Goal: Information Seeking & Learning: Learn about a topic

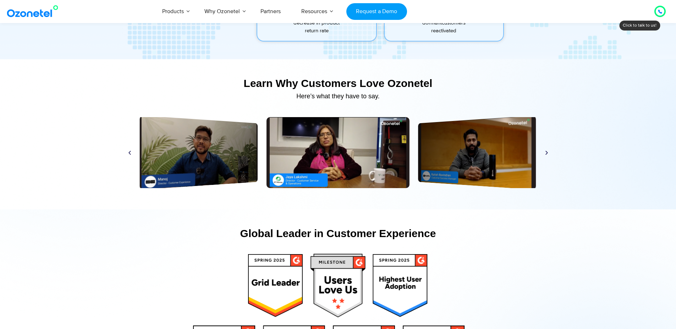
scroll to position [3118, 0]
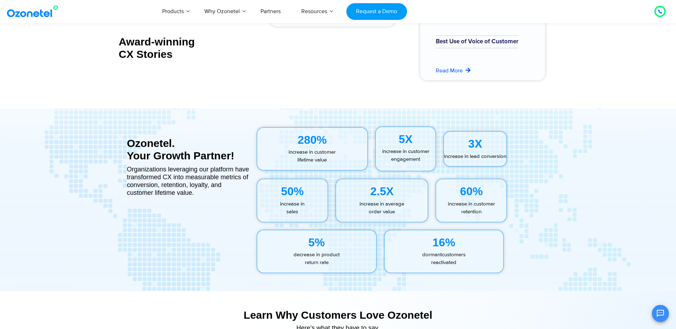
scroll to position [3132, 0]
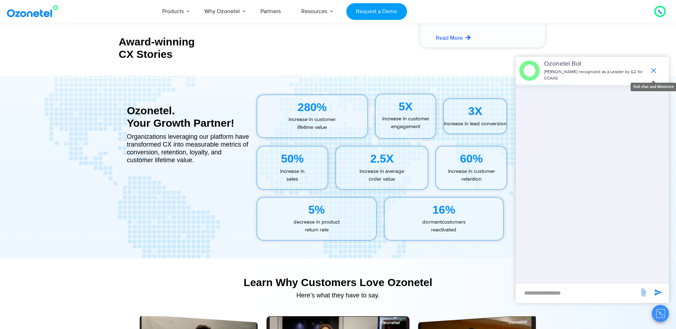
click at [652, 71] on icon "end chat or minimize" at bounding box center [653, 70] width 9 height 9
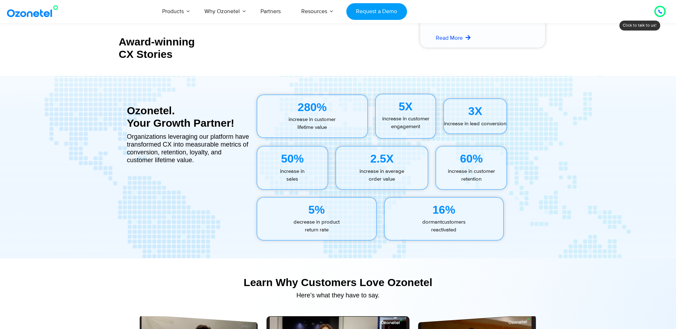
drag, startPoint x: 297, startPoint y: 104, endPoint x: 334, endPoint y: 104, distance: 36.2
click at [334, 104] on div "280%" at bounding box center [312, 107] width 110 height 17
copy div "280%"
click at [290, 116] on p "increase in customer lifetime value" at bounding box center [312, 124] width 110 height 16
drag, startPoint x: 287, startPoint y: 119, endPoint x: 330, endPoint y: 126, distance: 43.6
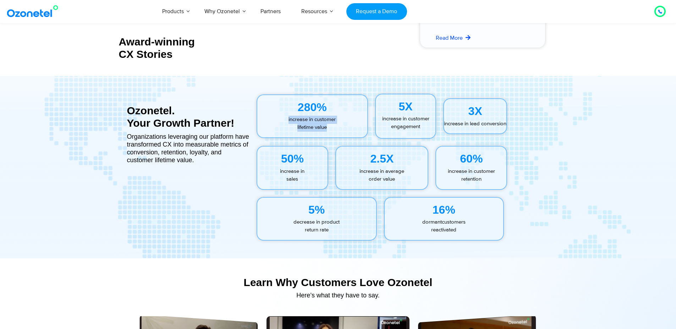
click at [330, 126] on p "increase in customer lifetime value" at bounding box center [312, 124] width 110 height 16
copy p "increase in customer lifetime value"
click at [285, 102] on div "280%" at bounding box center [312, 107] width 110 height 17
drag, startPoint x: 298, startPoint y: 107, endPoint x: 355, endPoint y: 100, distance: 57.2
click at [354, 106] on div "280%" at bounding box center [312, 107] width 110 height 17
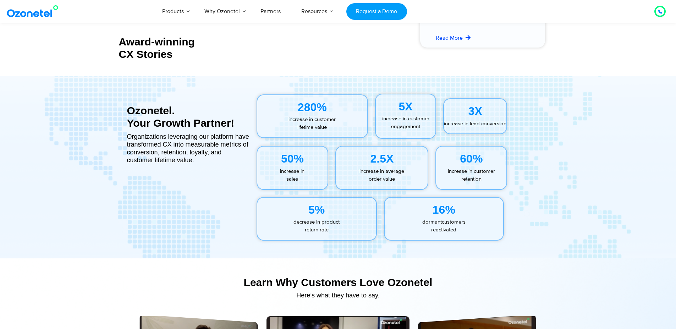
copy div "280%"
drag, startPoint x: 305, startPoint y: 121, endPoint x: 294, endPoint y: 123, distance: 11.2
click at [304, 121] on p "increase in customer lifetime value" at bounding box center [312, 124] width 110 height 16
drag, startPoint x: 288, startPoint y: 120, endPoint x: 329, endPoint y: 128, distance: 41.6
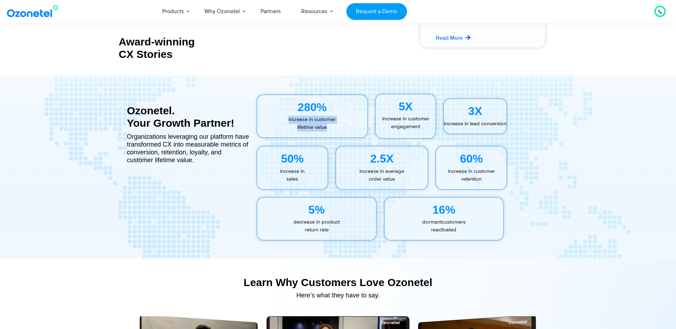
click at [329, 128] on p "increase in customer lifetime value" at bounding box center [312, 124] width 110 height 16
copy p "increase in customer lifetime value"
click at [398, 119] on p "increase in customer engagement" at bounding box center [406, 123] width 60 height 16
drag, startPoint x: 398, startPoint y: 108, endPoint x: 417, endPoint y: 99, distance: 21.4
click at [416, 109] on div "5X" at bounding box center [406, 106] width 60 height 17
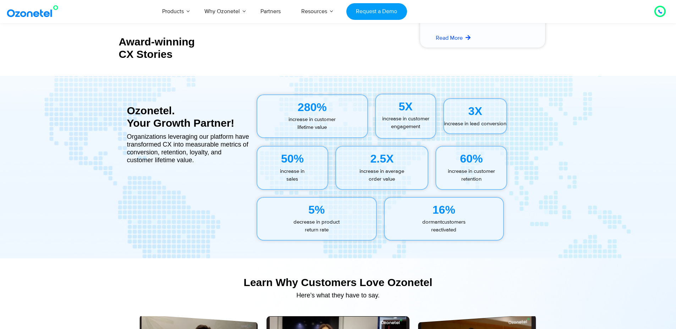
copy div "5X"
drag, startPoint x: 467, startPoint y: 106, endPoint x: 497, endPoint y: 78, distance: 41.7
click at [493, 109] on div "3X" at bounding box center [475, 111] width 62 height 17
copy div "3X"
drag, startPoint x: 400, startPoint y: 117, endPoint x: 390, endPoint y: 118, distance: 10.0
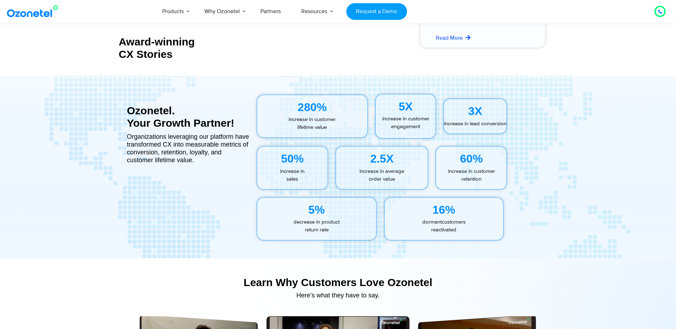
click at [400, 117] on p "increase in customer engagement" at bounding box center [406, 123] width 60 height 16
drag, startPoint x: 381, startPoint y: 118, endPoint x: 391, endPoint y: 119, distance: 10.0
click at [391, 119] on p "increase in customer engagement" at bounding box center [406, 123] width 60 height 16
click at [384, 119] on p "increase in customer engagement" at bounding box center [406, 123] width 60 height 16
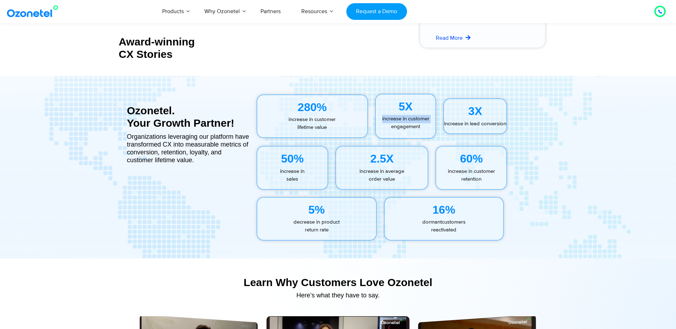
click at [384, 119] on p "increase in customer engagement" at bounding box center [406, 123] width 60 height 16
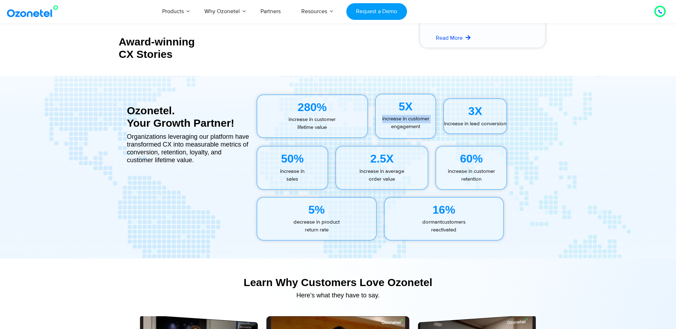
click at [388, 119] on p "increase in customer engagement" at bounding box center [406, 123] width 60 height 16
click at [379, 119] on p "increase in customer engagement" at bounding box center [406, 123] width 60 height 16
drag, startPoint x: 381, startPoint y: 118, endPoint x: 426, endPoint y: 127, distance: 45.6
click at [428, 128] on p "increase in customer engagement" at bounding box center [406, 123] width 60 height 16
copy p "increase in customer engagement"
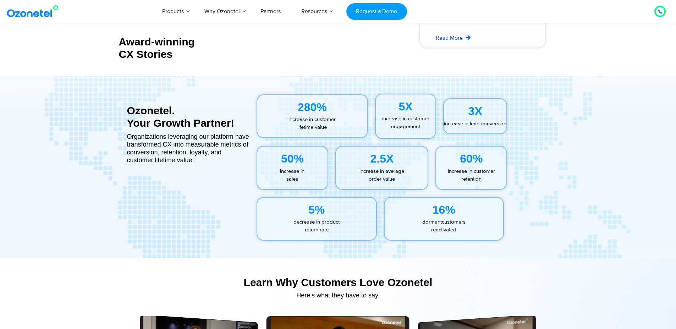
click at [459, 121] on p "increase in lead conversion" at bounding box center [475, 124] width 62 height 8
drag, startPoint x: 456, startPoint y: 119, endPoint x: 485, endPoint y: 121, distance: 29.6
click at [489, 128] on p "increase in lead conversion" at bounding box center [475, 124] width 62 height 8
copy p "increase in lead conversion"
click at [299, 192] on div "50% increase in sales" at bounding box center [292, 167] width 79 height 51
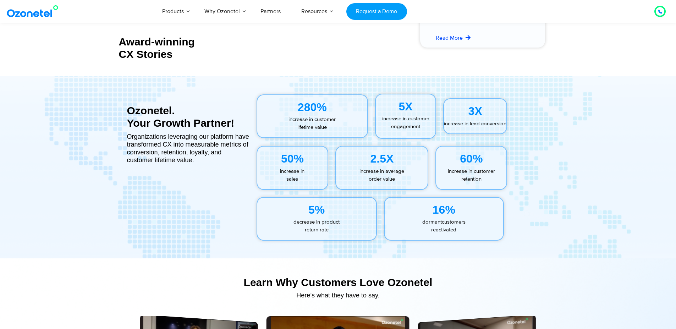
drag, startPoint x: 282, startPoint y: 158, endPoint x: 318, endPoint y: 165, distance: 37.2
click at [318, 165] on div "50%" at bounding box center [292, 158] width 71 height 17
copy div "50%"
click at [281, 165] on div "50%" at bounding box center [292, 158] width 71 height 17
drag, startPoint x: 279, startPoint y: 170, endPoint x: 301, endPoint y: 177, distance: 22.8
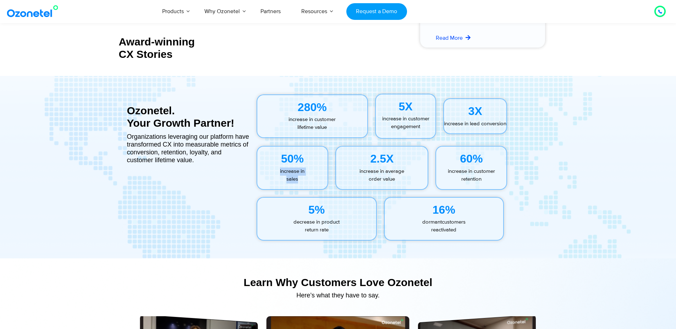
click at [301, 182] on p "increase in sales" at bounding box center [292, 175] width 71 height 16
drag, startPoint x: 371, startPoint y: 158, endPoint x: 399, endPoint y: 158, distance: 27.7
click at [399, 158] on div "2.5X" at bounding box center [382, 158] width 92 height 17
click at [360, 189] on div "2.5X increase in average order value" at bounding box center [381, 168] width 93 height 44
drag, startPoint x: 359, startPoint y: 170, endPoint x: 401, endPoint y: 182, distance: 44.2
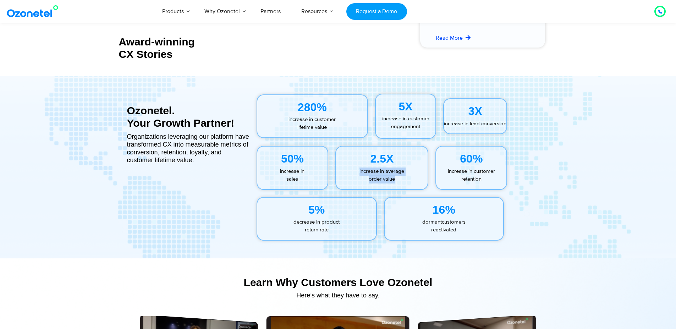
click at [401, 182] on p "increase in average order value" at bounding box center [382, 175] width 92 height 16
click at [459, 153] on div "60%" at bounding box center [471, 158] width 70 height 17
drag, startPoint x: 461, startPoint y: 159, endPoint x: 509, endPoint y: 159, distance: 48.6
click at [509, 159] on div "60% increase in customer retention" at bounding box center [471, 167] width 79 height 51
click at [442, 173] on p "increase in customer retention" at bounding box center [471, 175] width 70 height 16
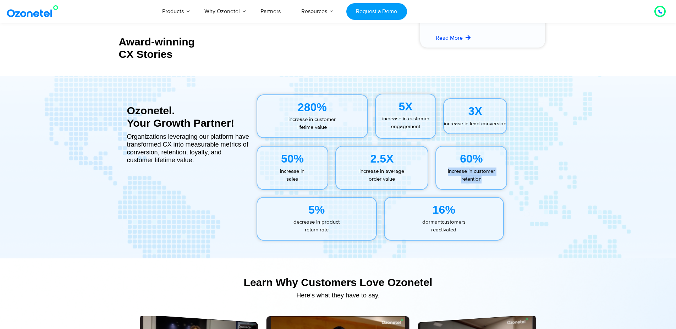
drag, startPoint x: 446, startPoint y: 169, endPoint x: 498, endPoint y: 176, distance: 52.6
click at [498, 176] on p "increase in customer retention" at bounding box center [471, 175] width 70 height 16
click at [316, 207] on div "5%" at bounding box center [316, 209] width 119 height 17
drag, startPoint x: 307, startPoint y: 209, endPoint x: 330, endPoint y: 211, distance: 23.5
click at [330, 211] on div "5%" at bounding box center [316, 209] width 119 height 17
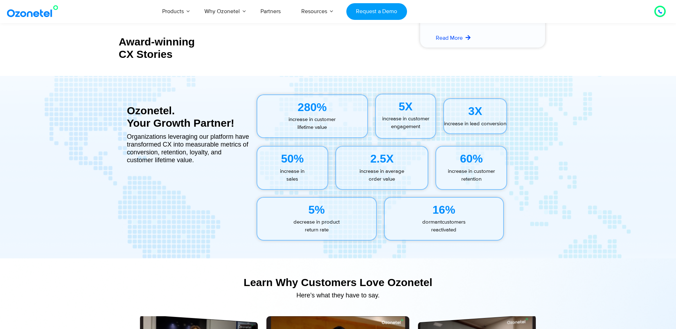
click at [373, 235] on div "5% decrease in product return rate" at bounding box center [317, 219] width 120 height 44
drag, startPoint x: 293, startPoint y: 221, endPoint x: 332, endPoint y: 230, distance: 40.0
click at [332, 230] on p "decrease in product return rate" at bounding box center [316, 226] width 119 height 16
click at [435, 215] on div "16%" at bounding box center [444, 209] width 119 height 17
click at [435, 213] on div "16%" at bounding box center [444, 209] width 119 height 17
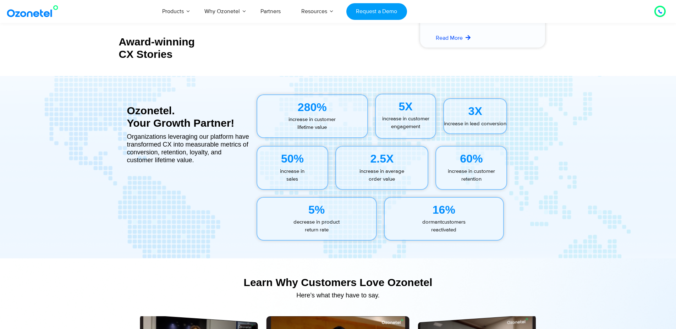
click at [435, 213] on div "16%" at bounding box center [444, 209] width 119 height 17
drag, startPoint x: 435, startPoint y: 211, endPoint x: 455, endPoint y: 204, distance: 21.2
click at [454, 211] on div "16%" at bounding box center [444, 209] width 119 height 17
drag, startPoint x: 441, startPoint y: 224, endPoint x: 430, endPoint y: 222, distance: 11.5
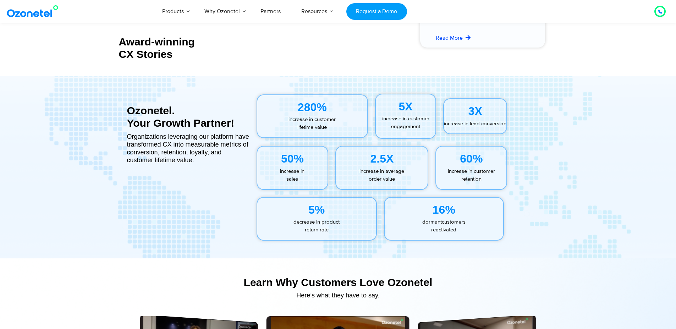
click at [441, 224] on p "dormant customers   reactivated" at bounding box center [444, 226] width 119 height 16
drag, startPoint x: 419, startPoint y: 221, endPoint x: 459, endPoint y: 233, distance: 42.4
click at [459, 233] on p "dormant customers   reactivated" at bounding box center [444, 226] width 119 height 16
